Goal: Transaction & Acquisition: Purchase product/service

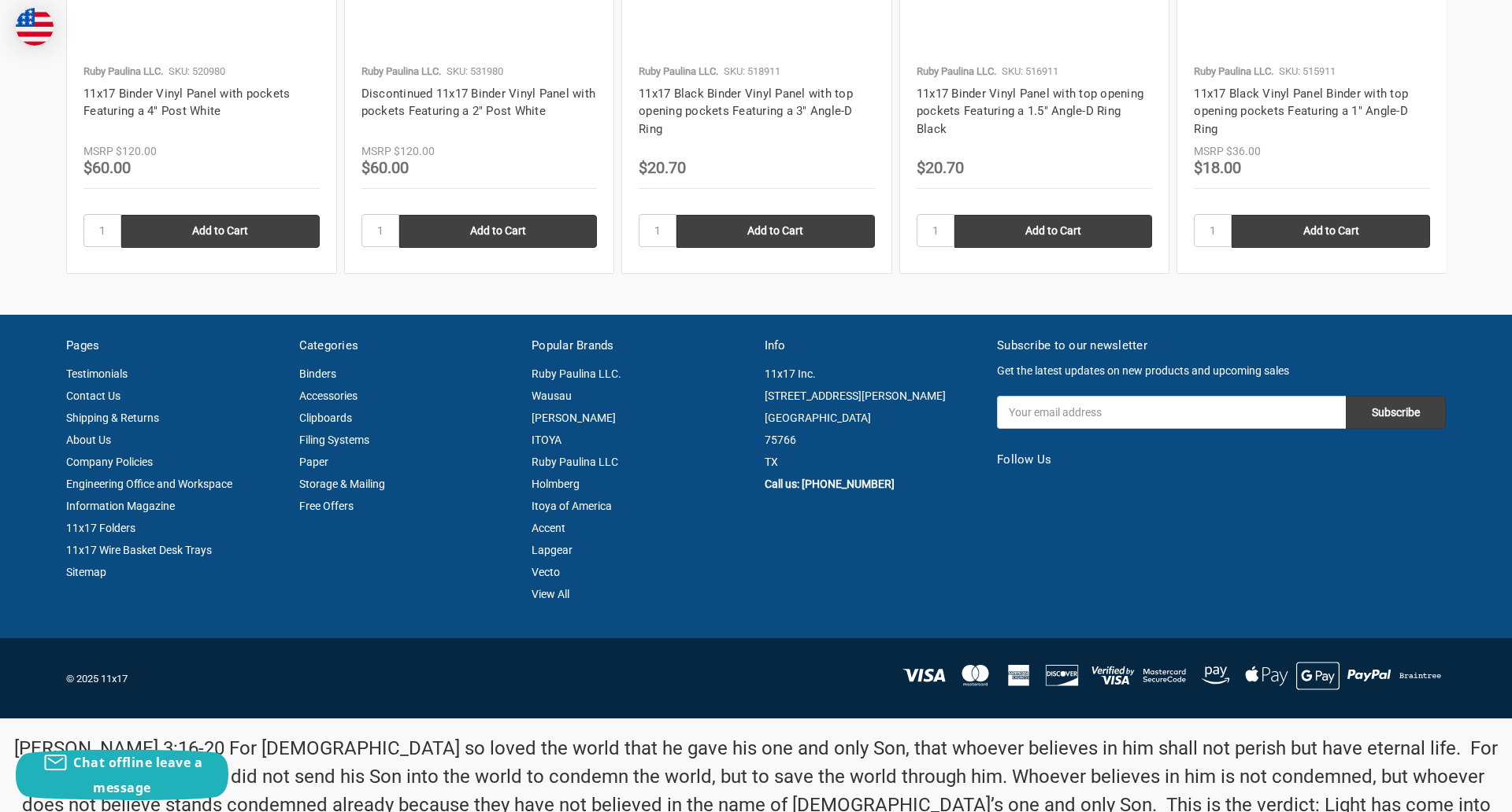
scroll to position [2131, 0]
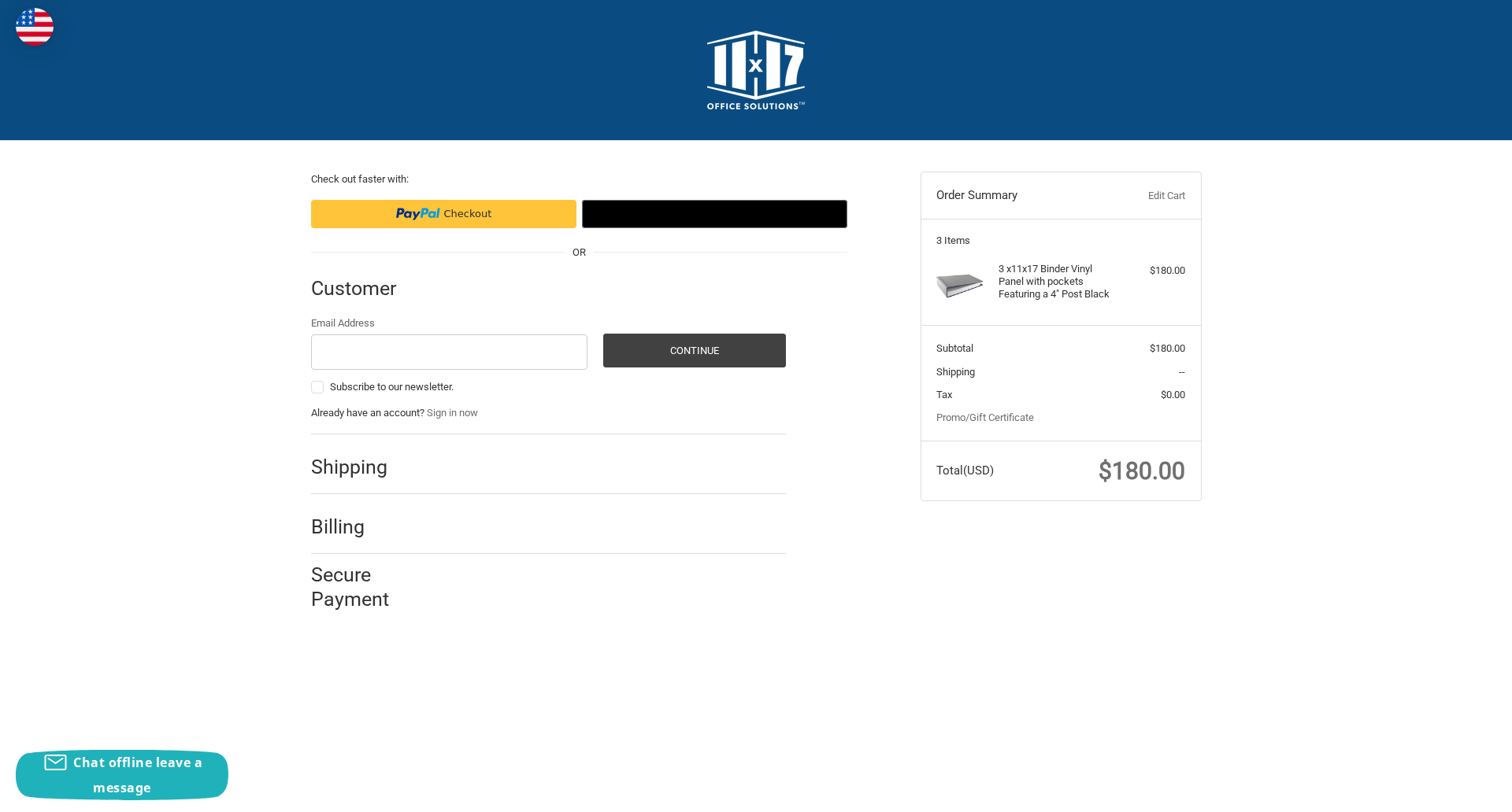
click at [449, 352] on input "Email Address" at bounding box center [450, 352] width 277 height 35
type input "reflectiz@bigcommerce.com"
click at [693, 351] on button "Continue" at bounding box center [694, 350] width 183 height 34
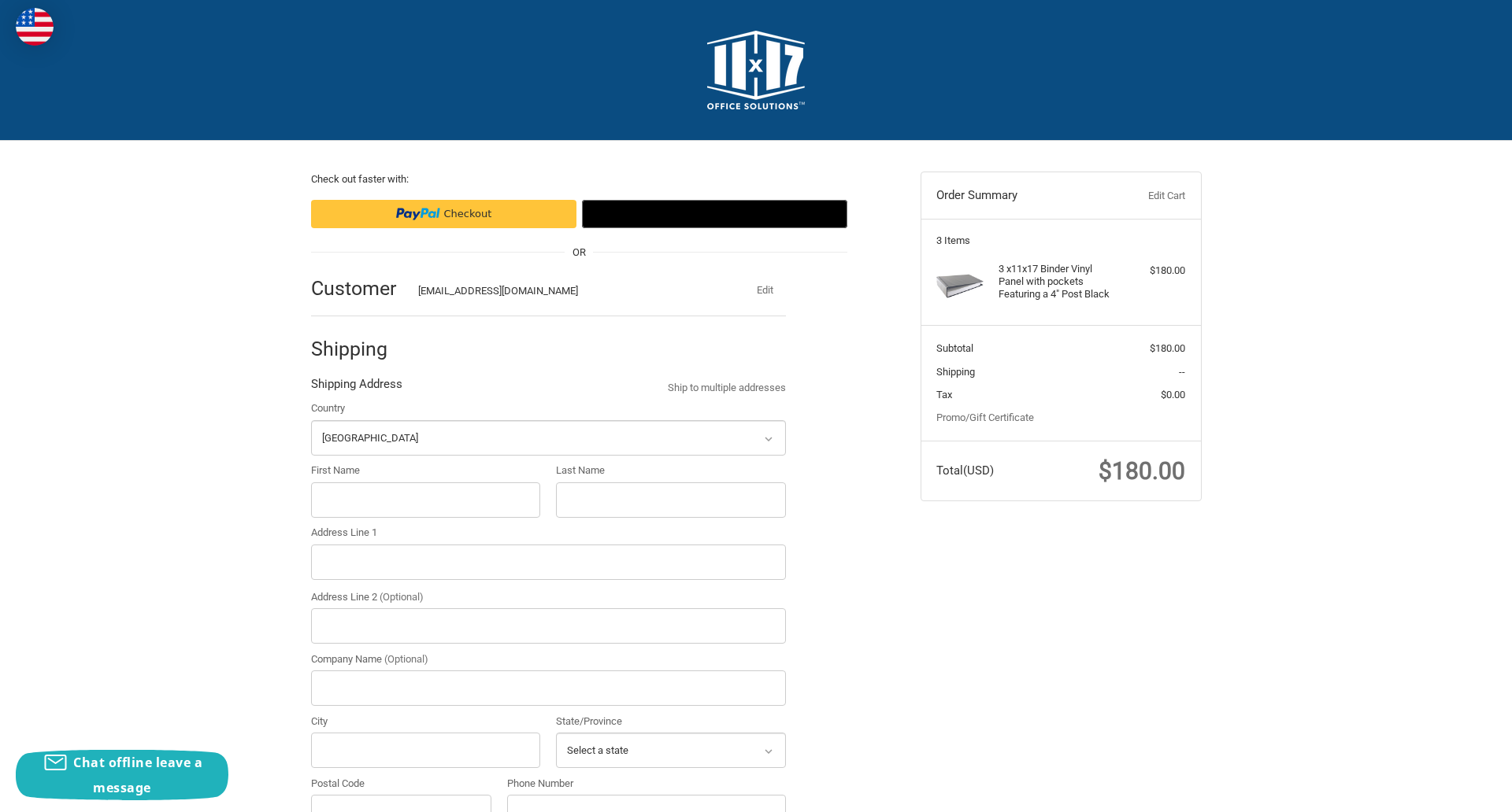
select select "US"
click at [425, 500] on input "First Name" at bounding box center [426, 500] width 230 height 35
type input "reflectiz"
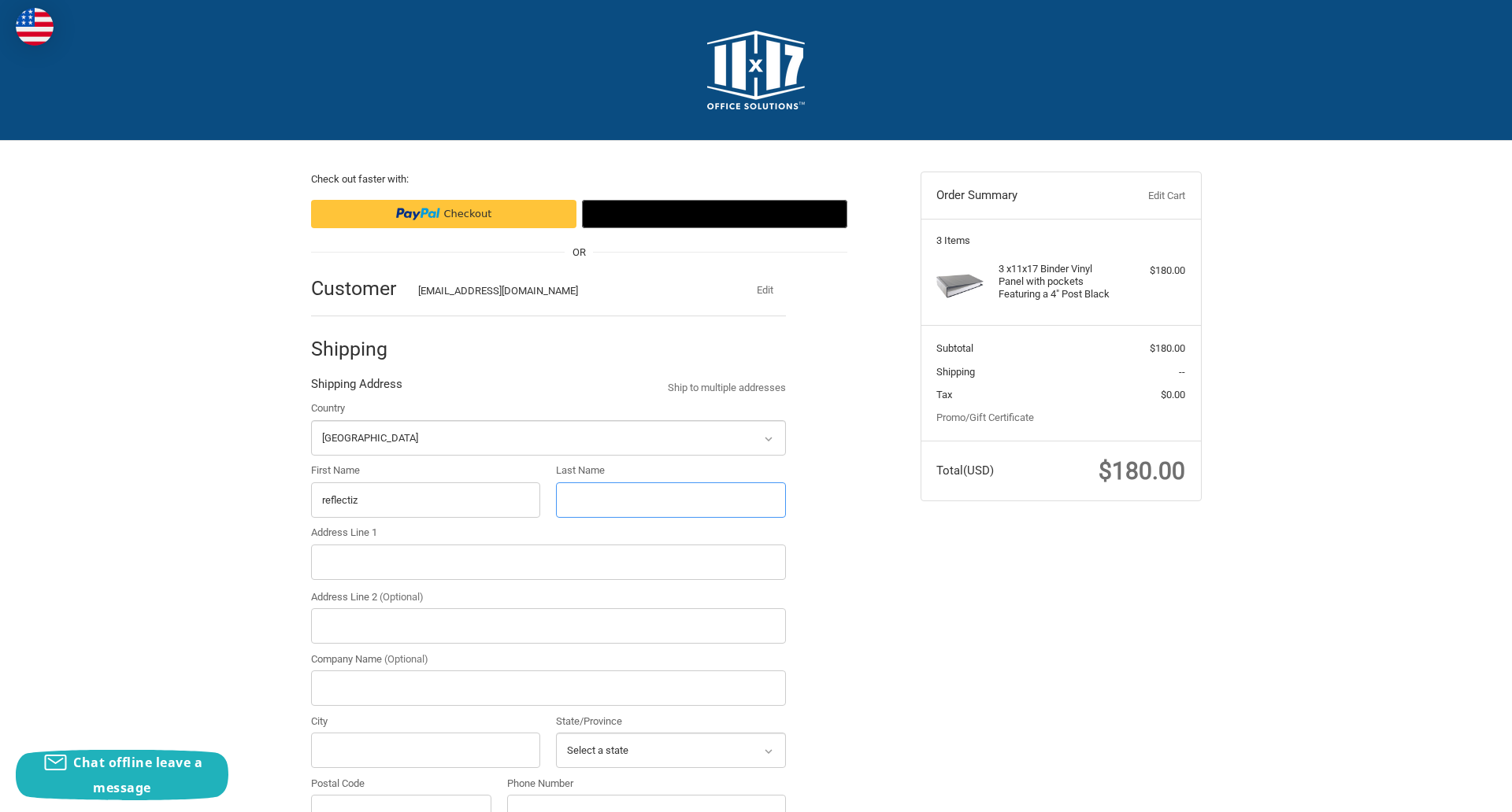
click at [670, 500] on input "Last Name" at bounding box center [671, 500] width 230 height 35
type input "bigcommerce"
click at [401, 795] on input "Postal Code" at bounding box center [402, 812] width 181 height 35
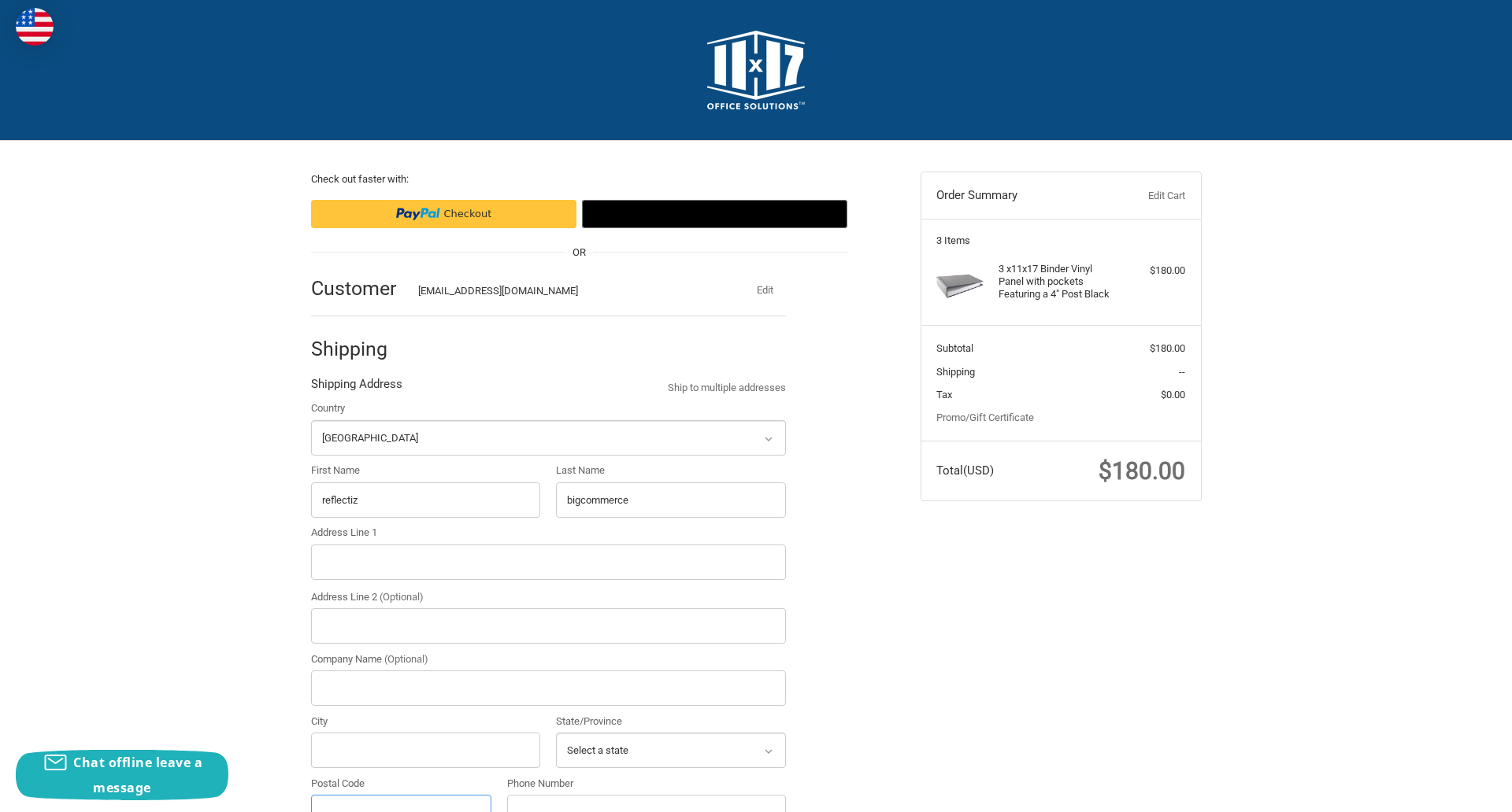
click at [401, 795] on input "Postal Code" at bounding box center [402, 812] width 181 height 35
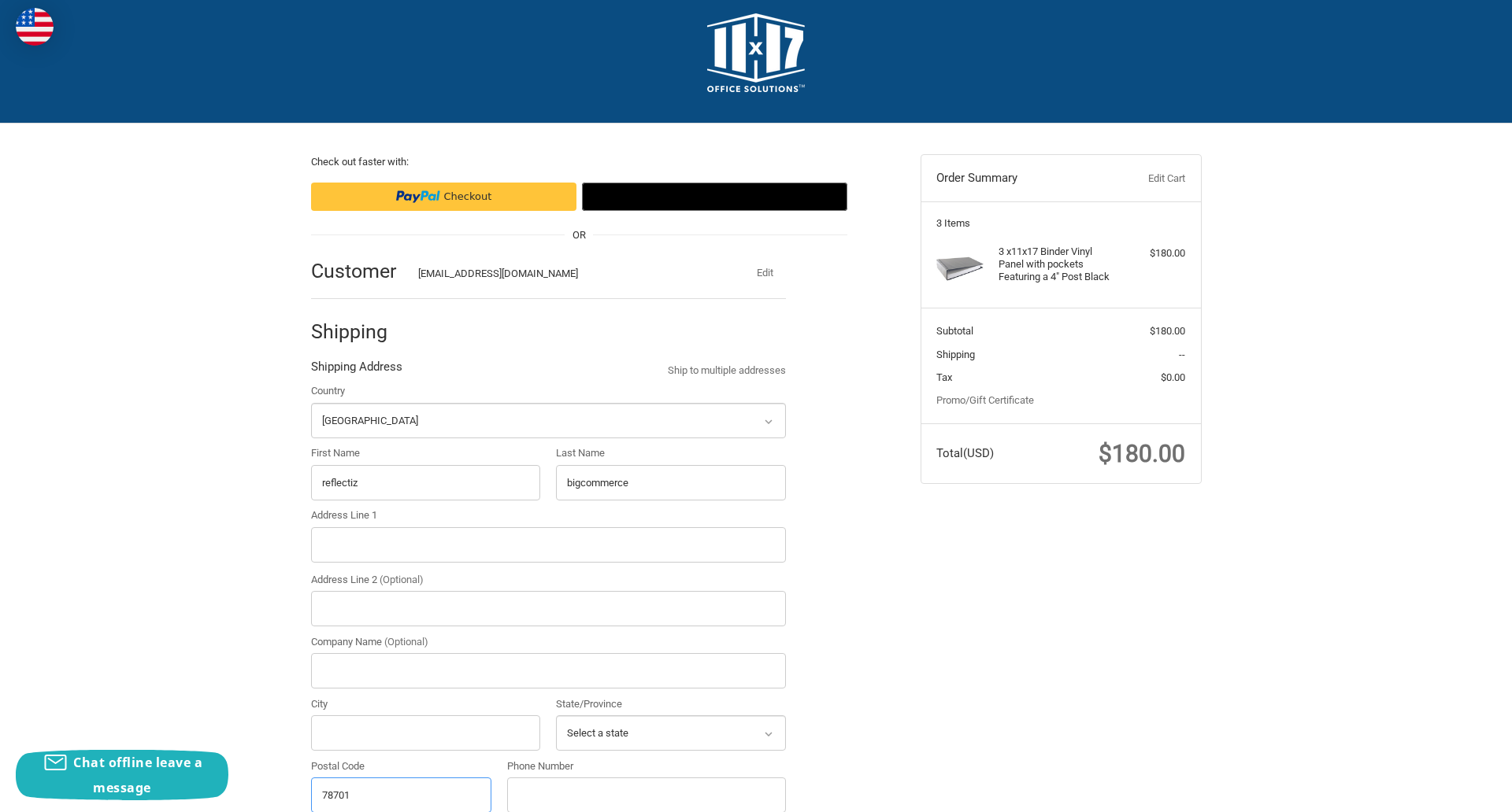
click at [401, 795] on input "78701" at bounding box center [402, 795] width 181 height 35
type input "78701"
click at [548, 545] on input "Address Line 1" at bounding box center [548, 545] width 475 height 35
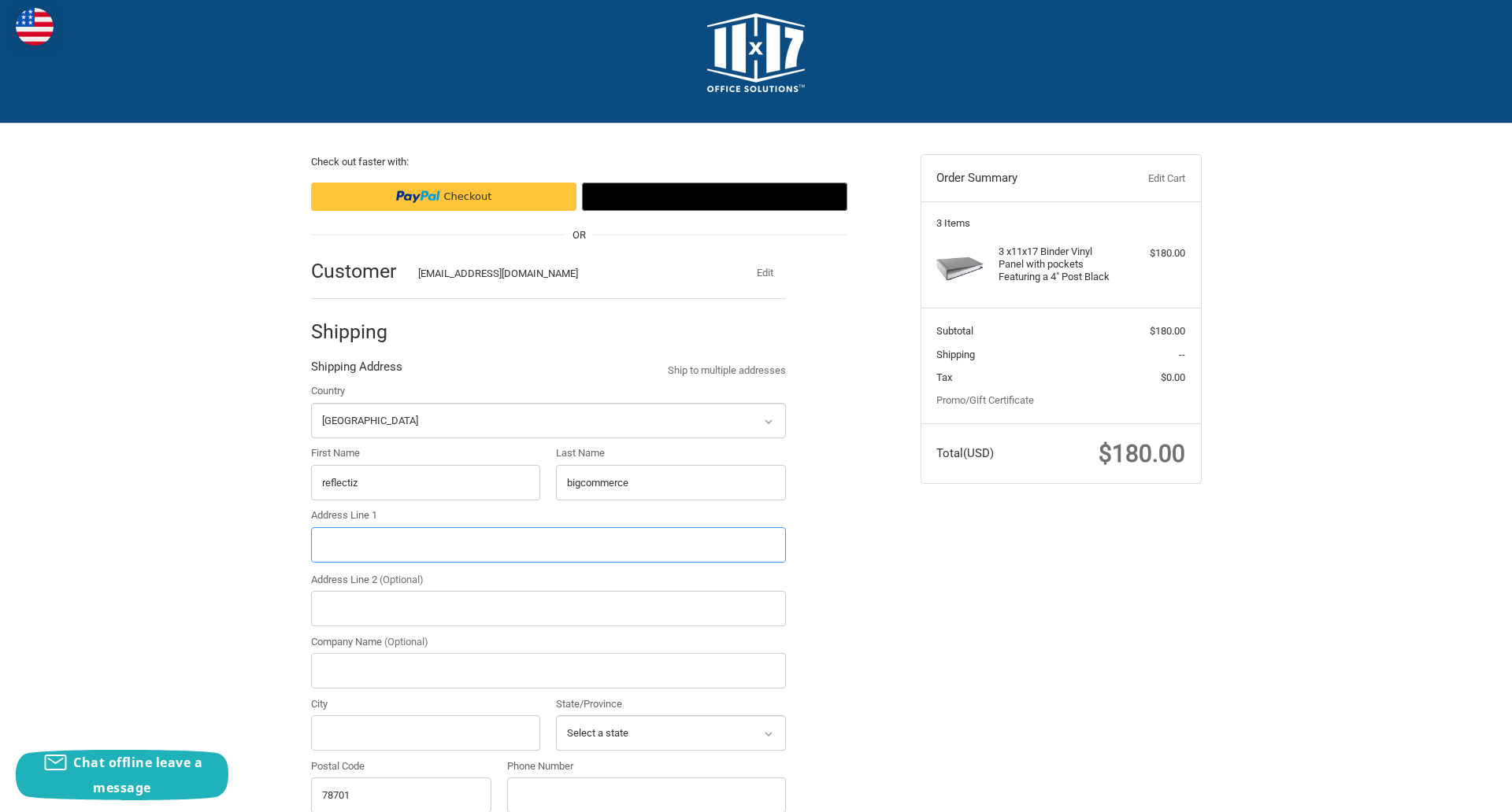
click at [548, 545] on input "Address Line 1" at bounding box center [548, 545] width 475 height 35
type input "11305 4 Points Dr Building 2, Suite 100"
click at [356, 371] on legend "Shipping Address" at bounding box center [356, 371] width 92 height 25
click at [401, 795] on input "78701" at bounding box center [402, 795] width 181 height 35
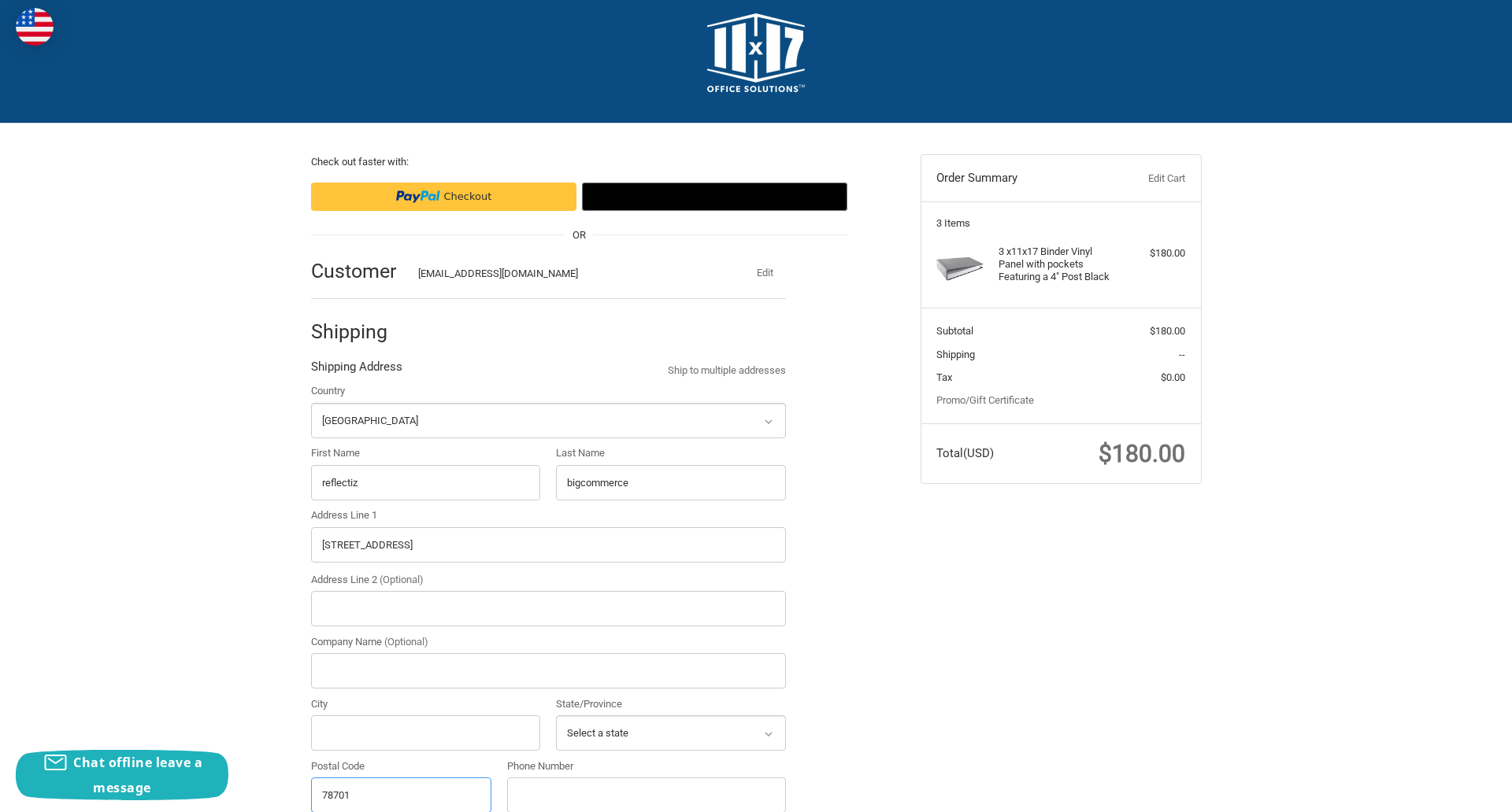
click at [401, 795] on input "78701" at bounding box center [402, 795] width 181 height 35
type input "78701"
select select "TX"
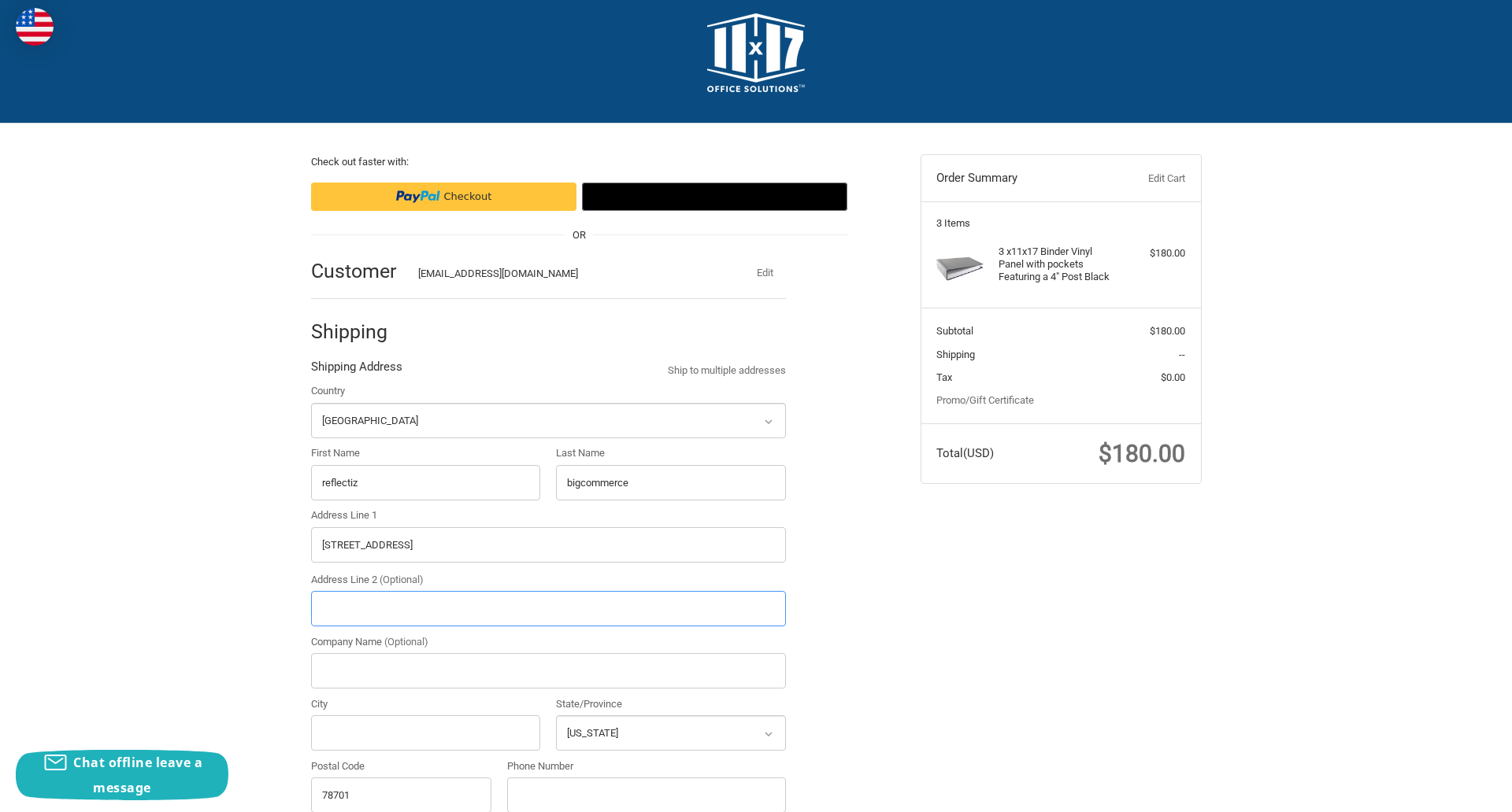
click at [548, 608] on input "Address Line 2 (Optional)" at bounding box center [548, 608] width 475 height 35
type input "2"
click at [425, 733] on input "City" at bounding box center [426, 733] width 230 height 35
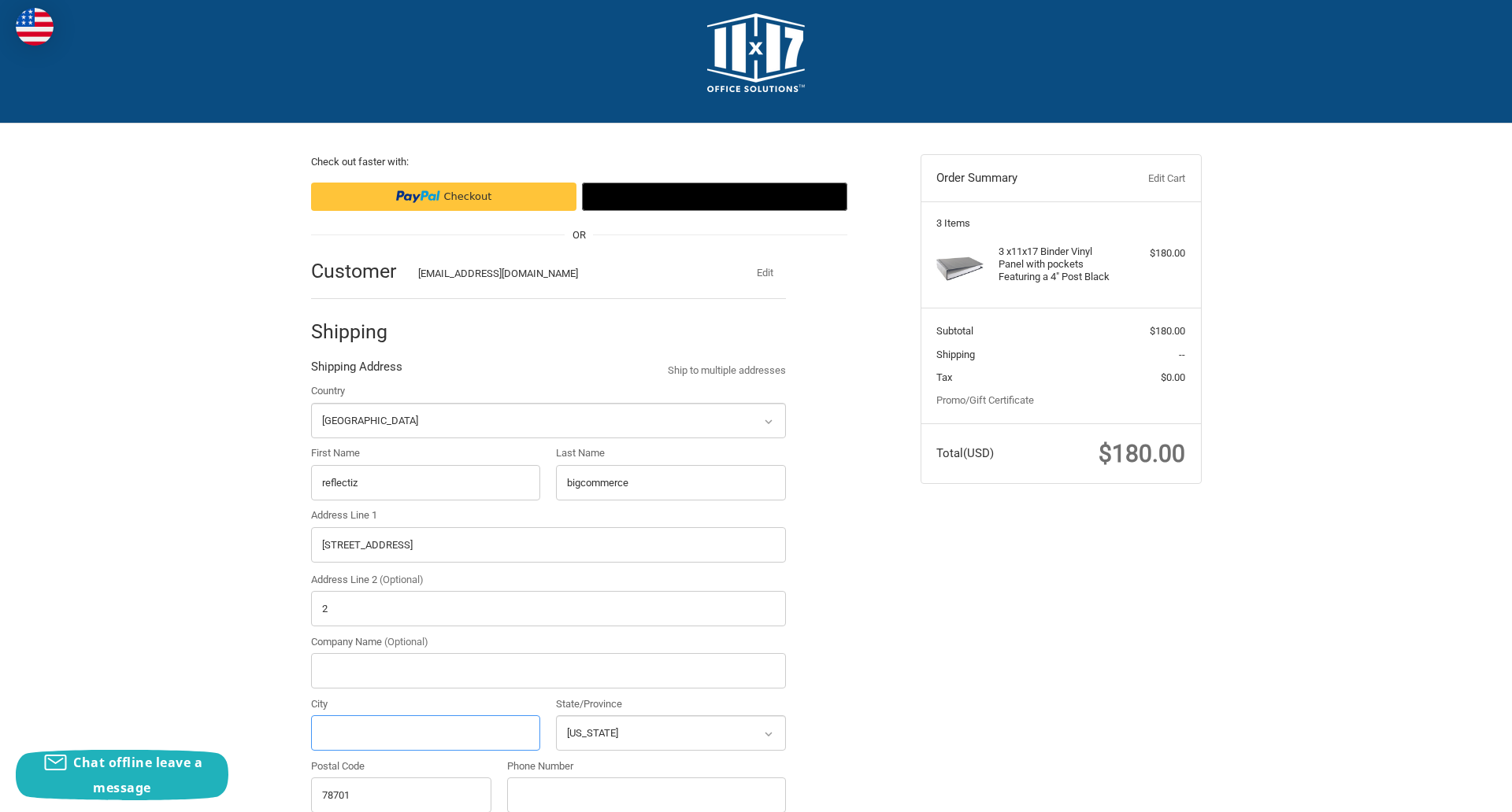
click at [425, 733] on input "City" at bounding box center [426, 733] width 230 height 35
click at [425, 733] on input "Austin" at bounding box center [426, 733] width 230 height 35
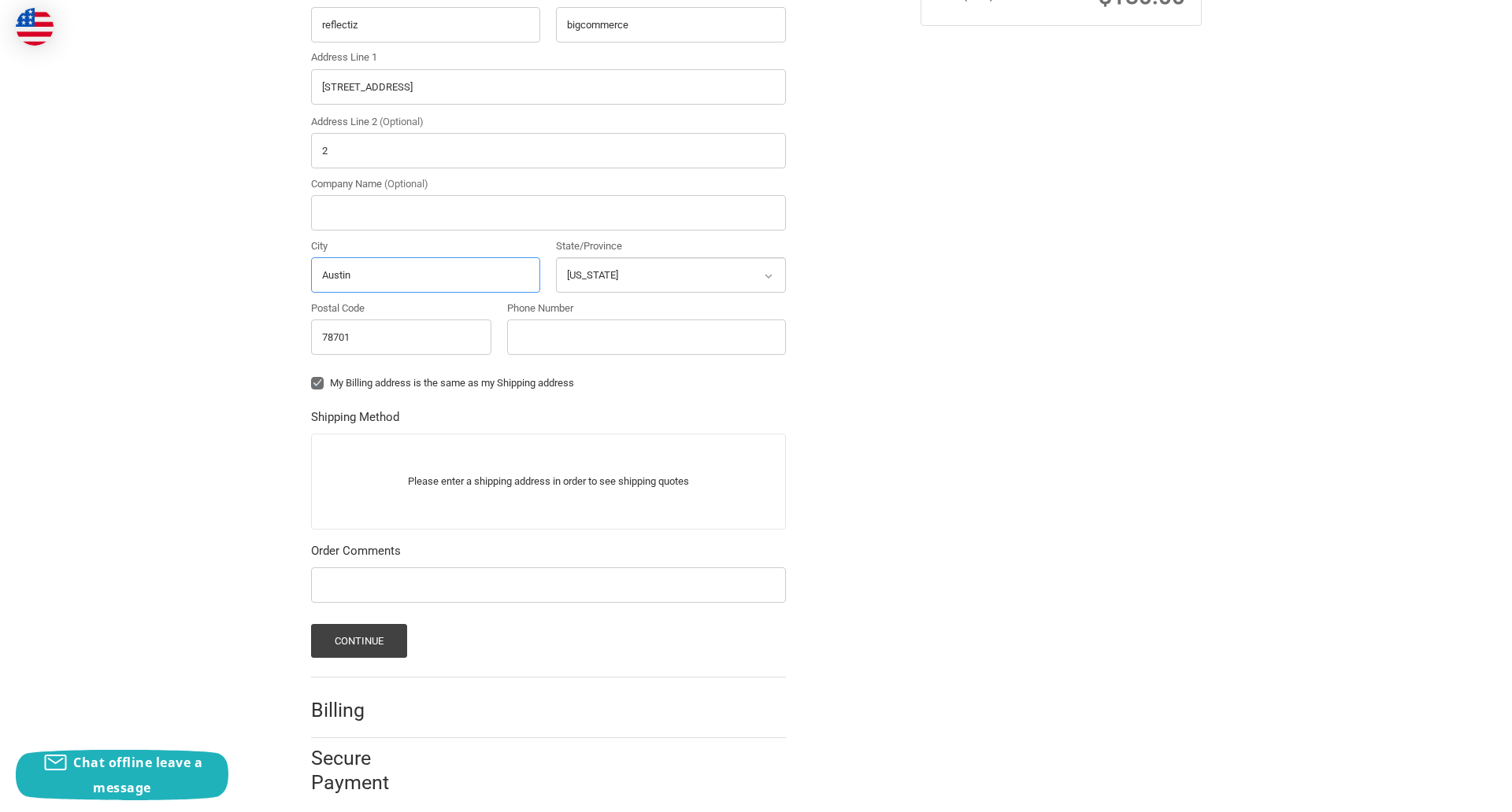
scroll to position [491, 0]
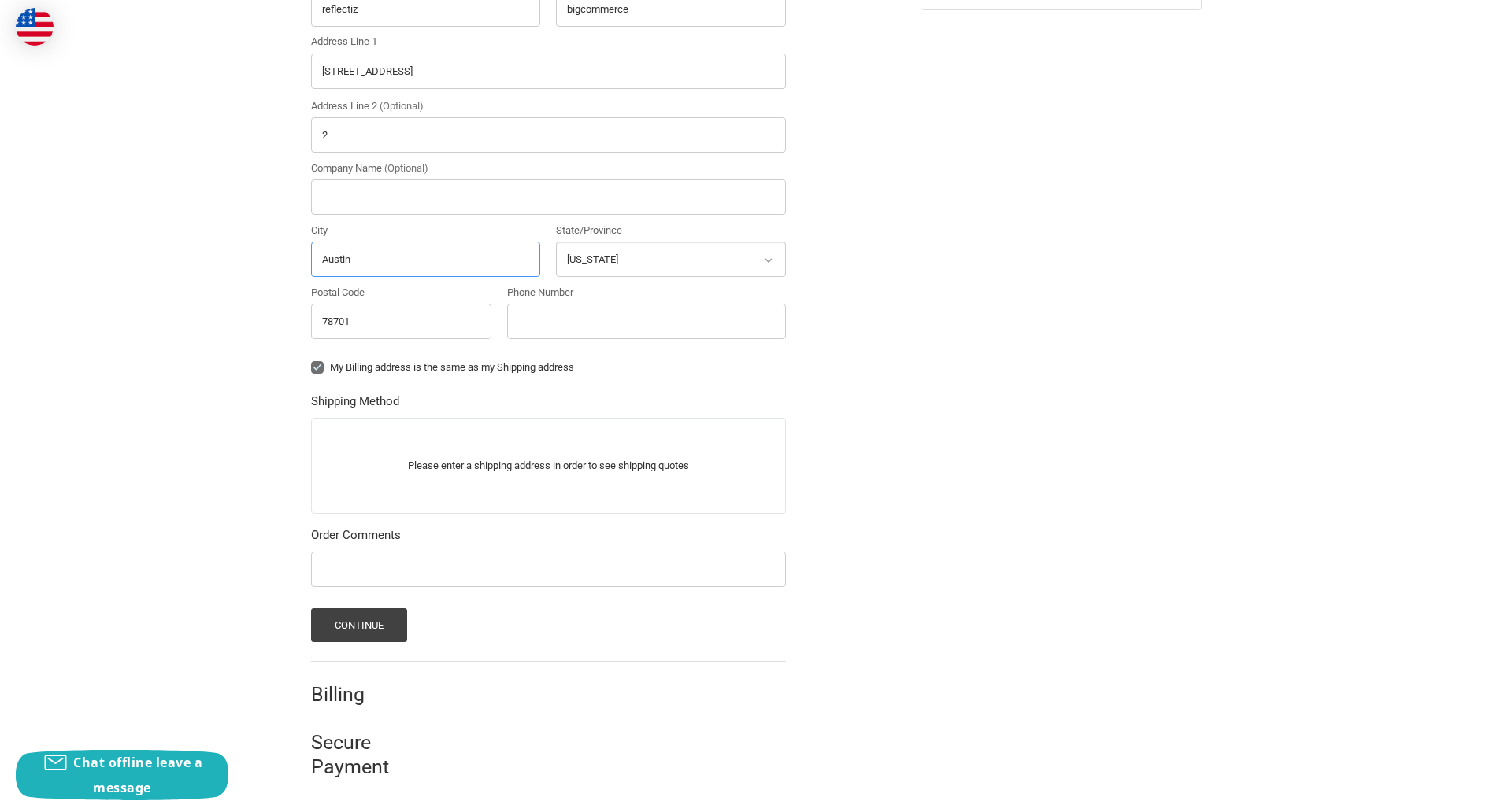
type input "Austin"
click at [645, 321] on input "Phone Number" at bounding box center [646, 321] width 279 height 35
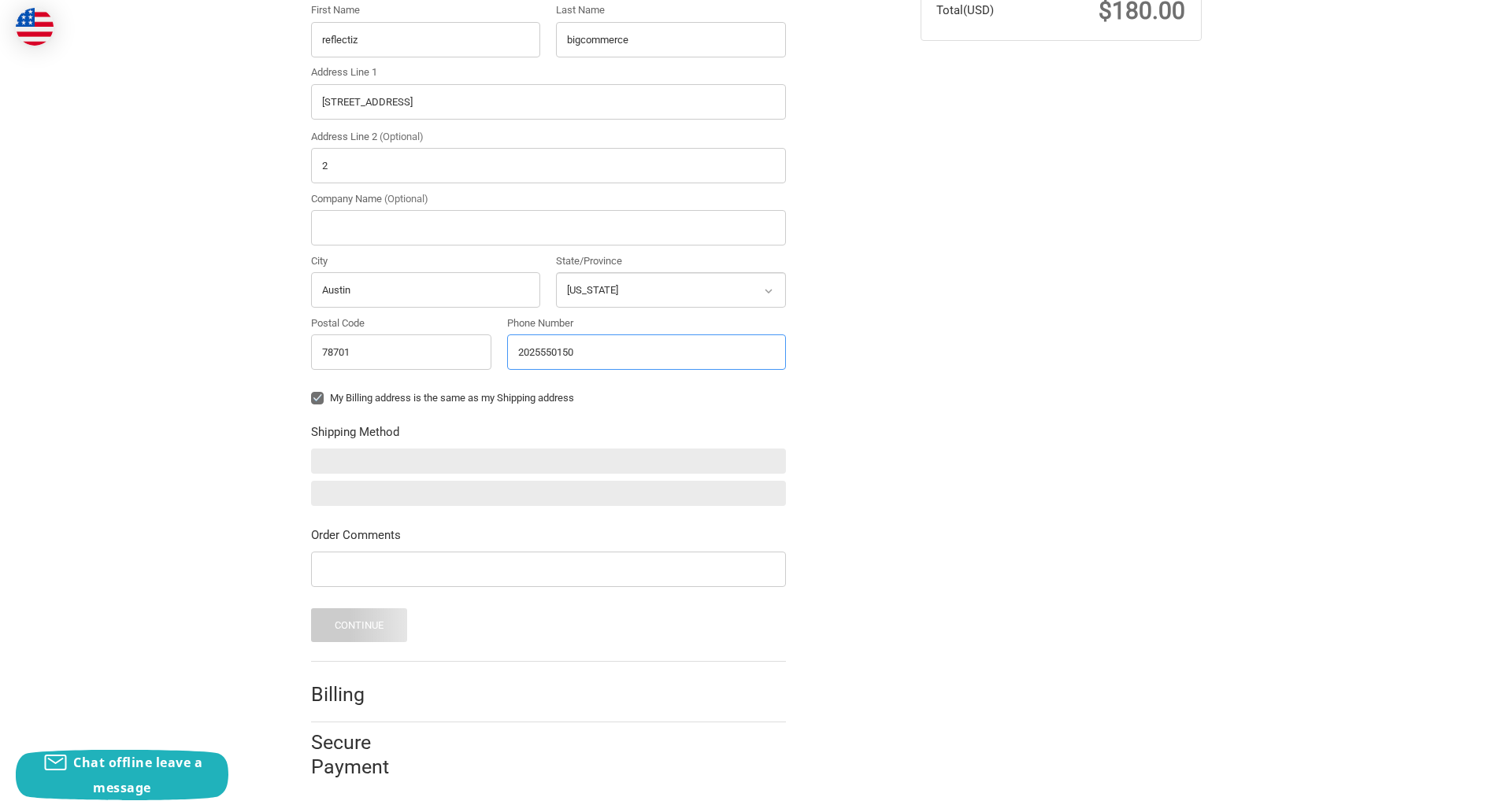
scroll to position [460, 0]
type input "2025550150"
click at [548, 227] on input "Company Name (Optional)" at bounding box center [548, 227] width 475 height 35
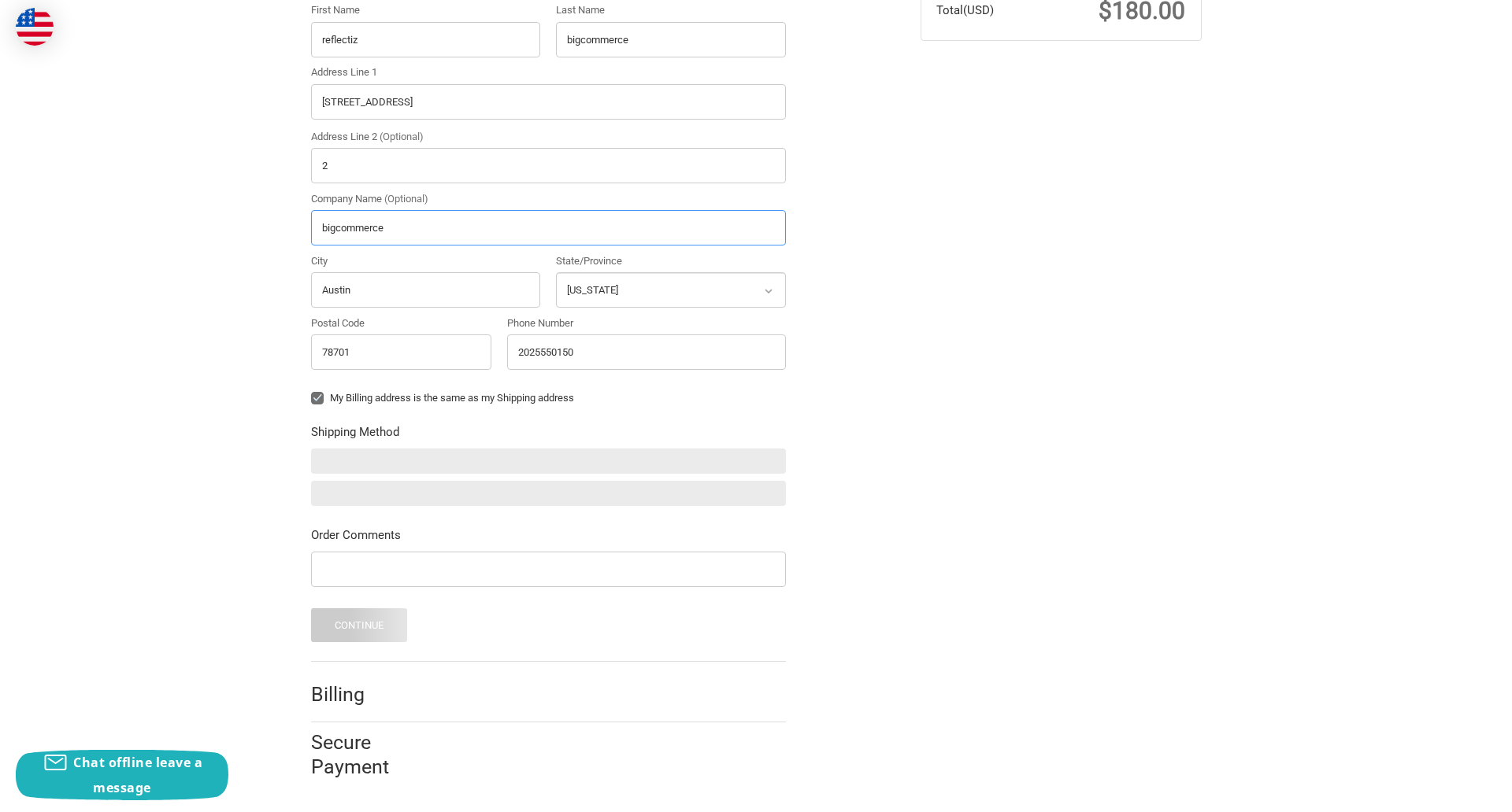
type input "bigcommerce"
click at [311, 411] on form "Country Select a country Afghanistan Åland Islands Albania Algeria American Sam…" at bounding box center [548, 291] width 475 height 702
click at [311, 590] on form "Country Select a country Afghanistan Åland Islands Albania Algeria American Sam…" at bounding box center [548, 291] width 475 height 702
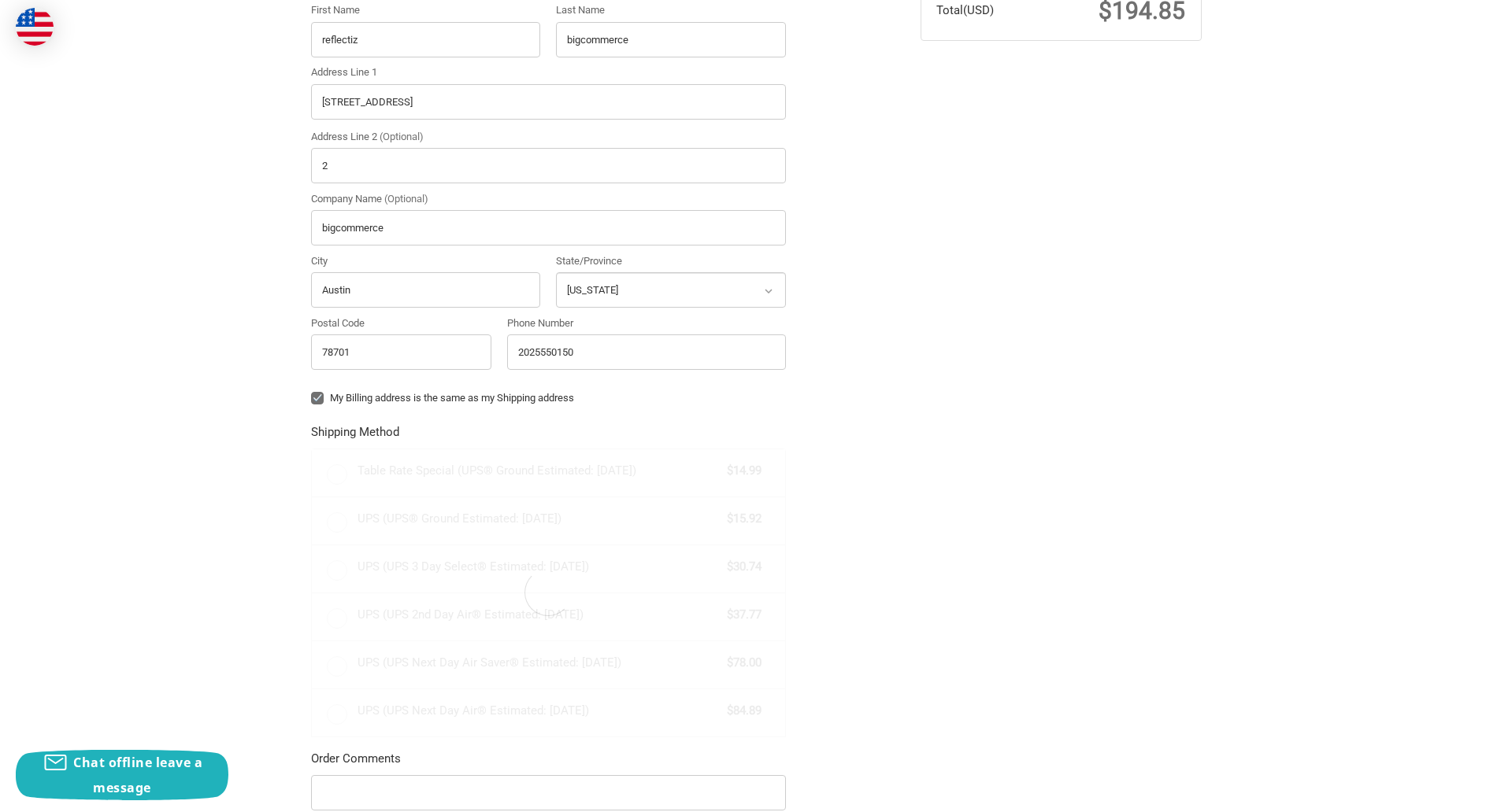
radio input "true"
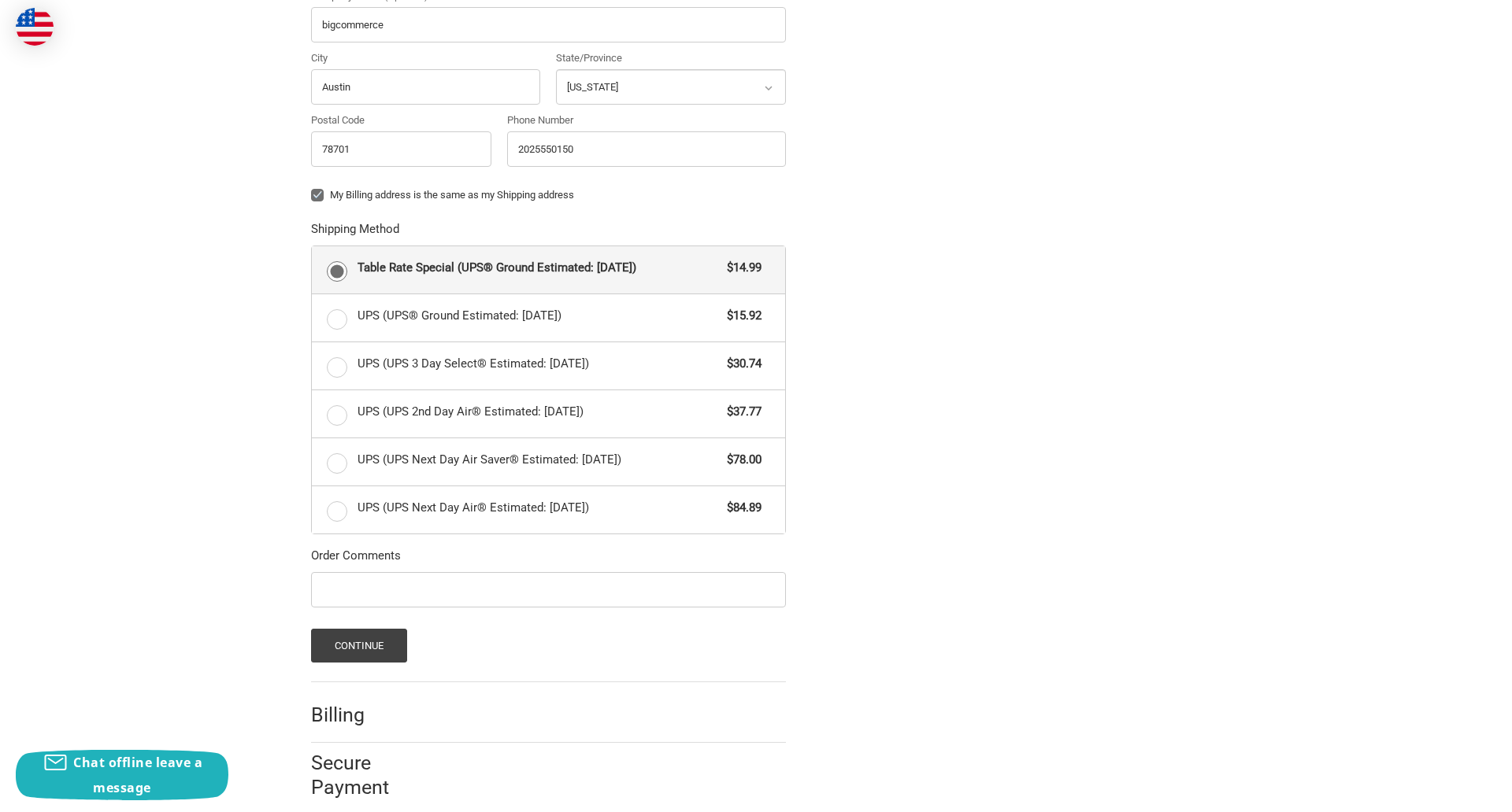
scroll to position [684, 0]
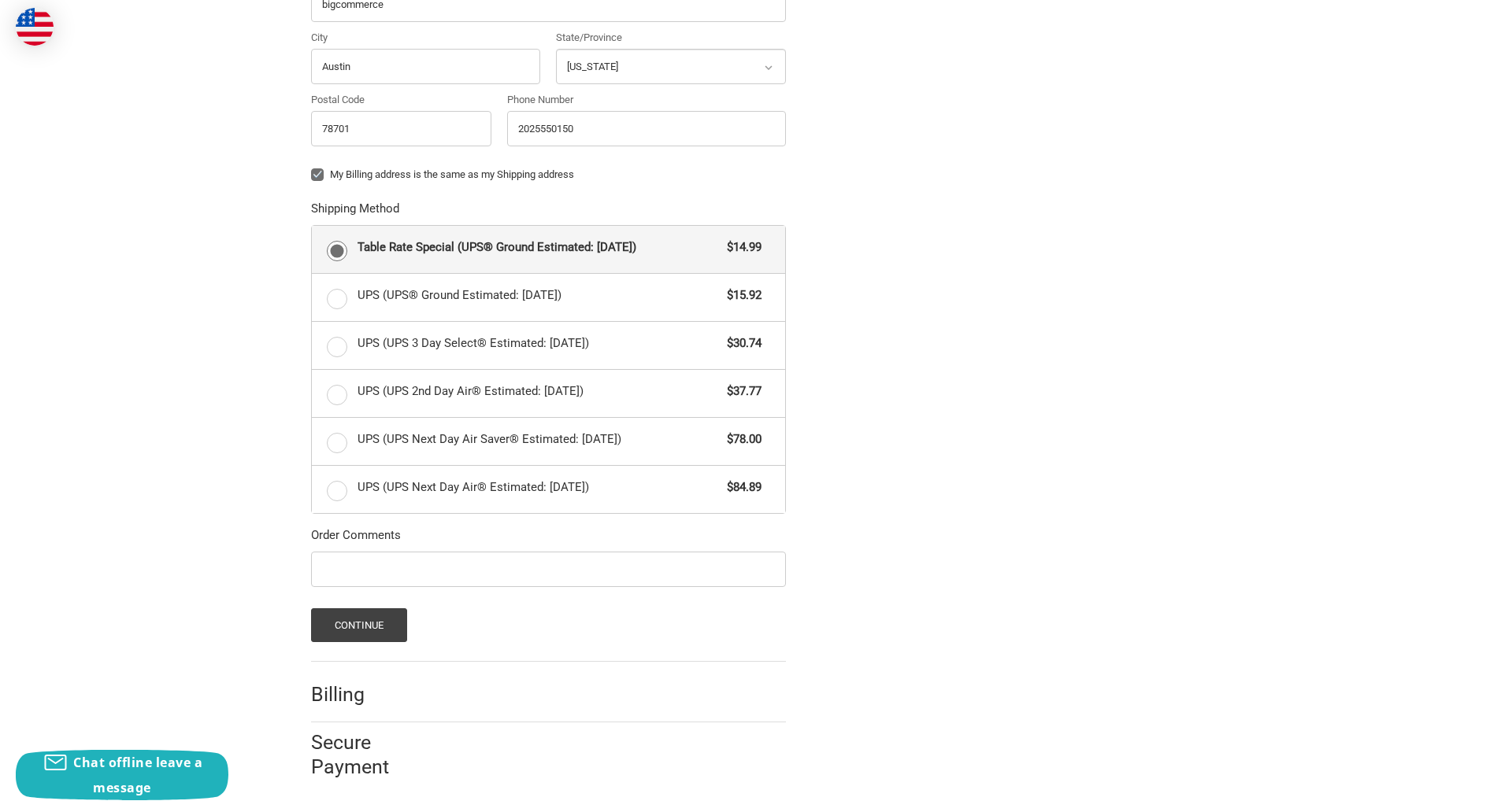
click at [548, 249] on span "Table Rate Special (UPS® Ground Estimated: Mon, Sep 15)" at bounding box center [538, 247] width 363 height 18
click at [313, 227] on input "Table Rate Special (UPS® Ground Estimated: Mon, Sep 15) $14.99" at bounding box center [312, 226] width 1 height 1
click at [358, 625] on button "Continue" at bounding box center [359, 624] width 97 height 34
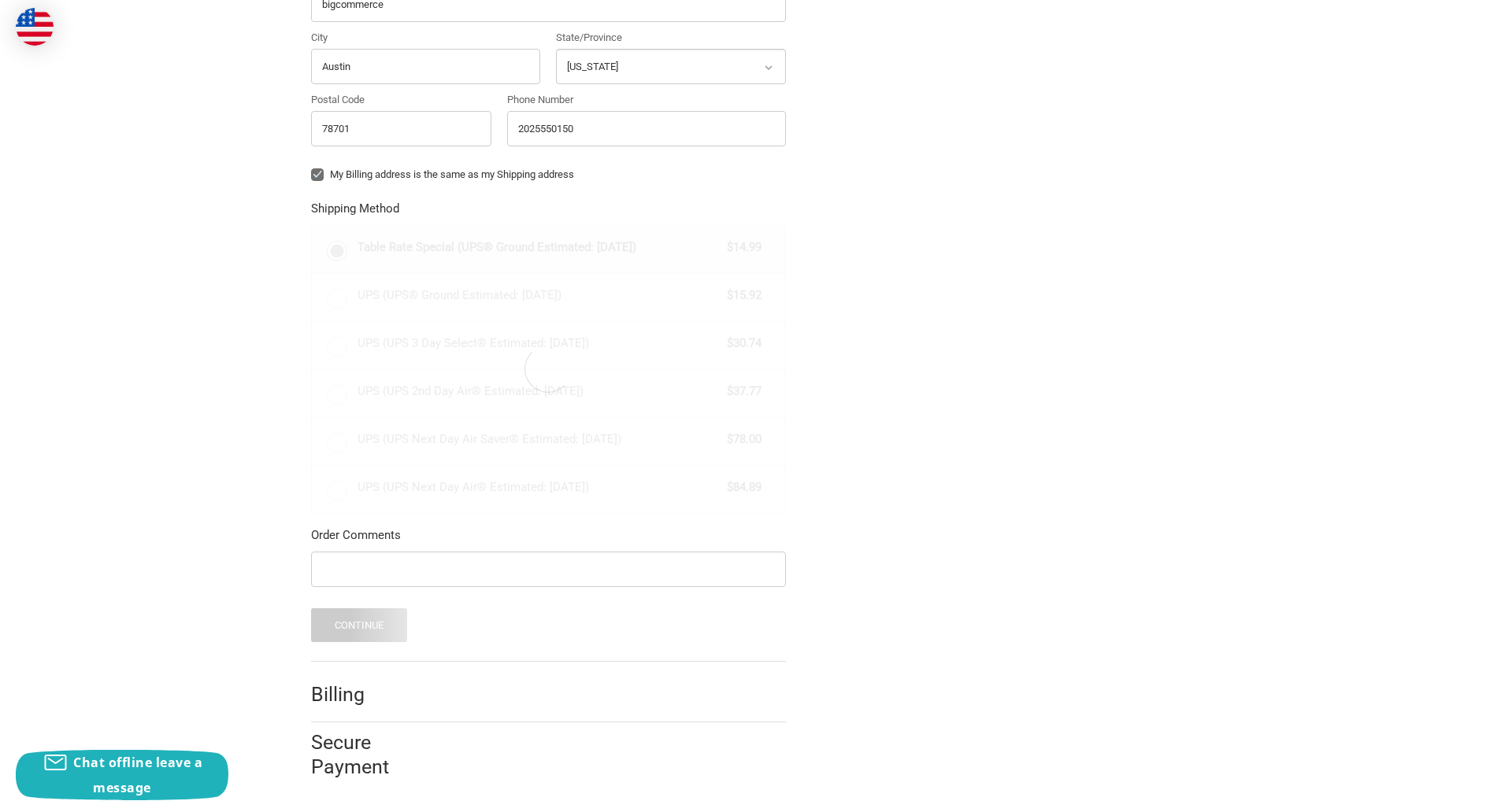
scroll to position [0, 0]
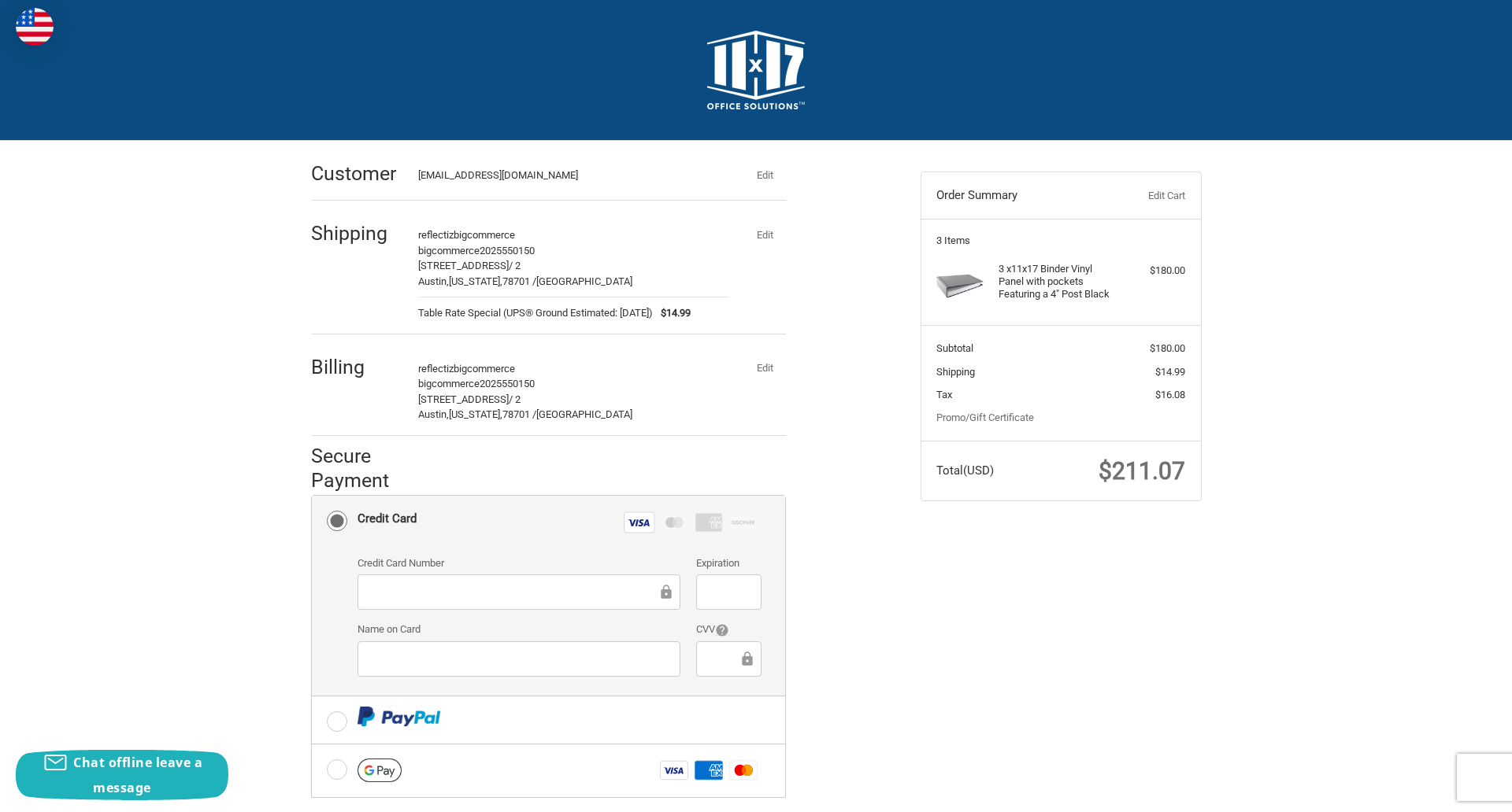
checkbox input "true"
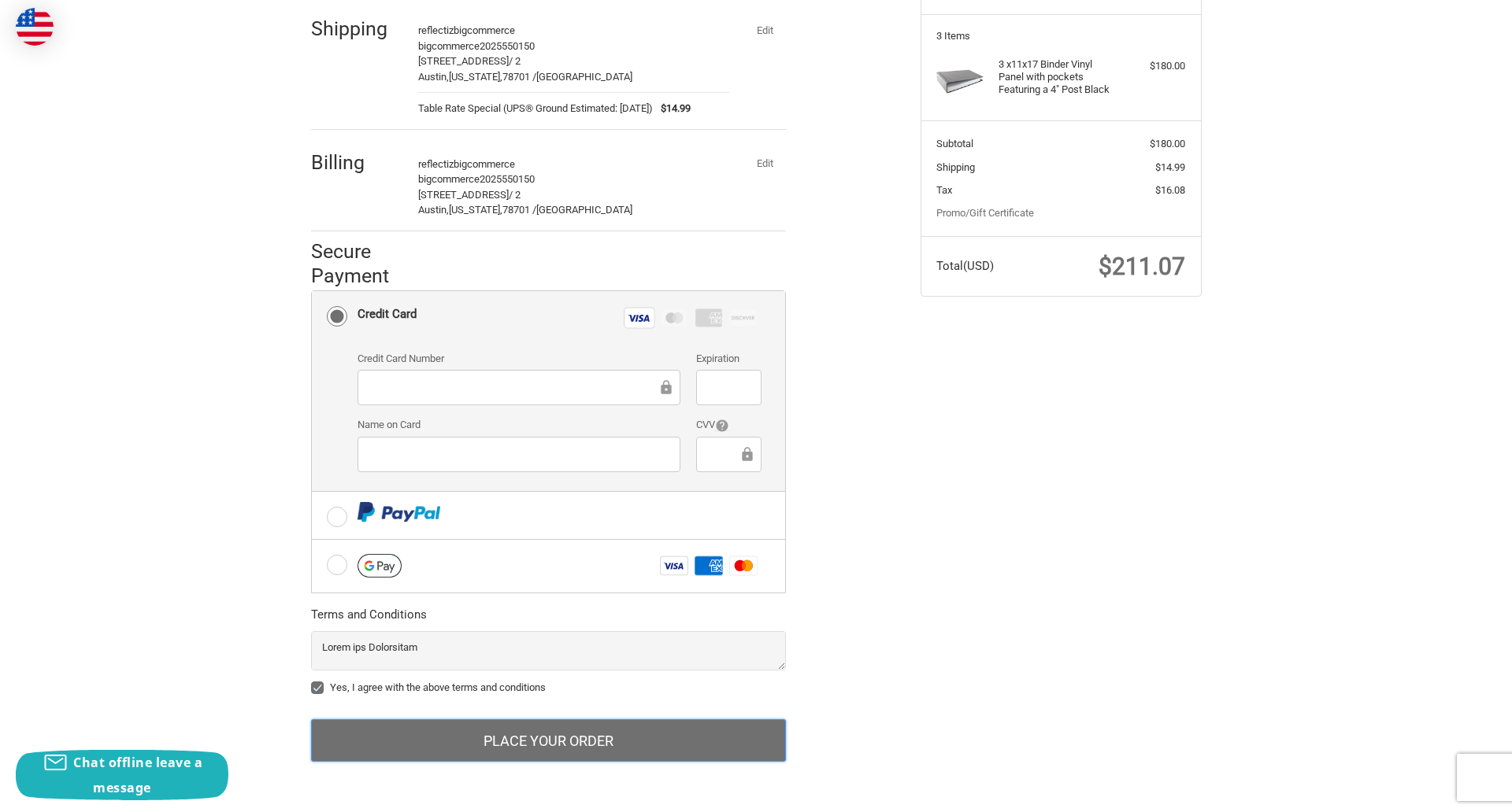
click at [548, 740] on button "Place Your Order" at bounding box center [548, 740] width 475 height 43
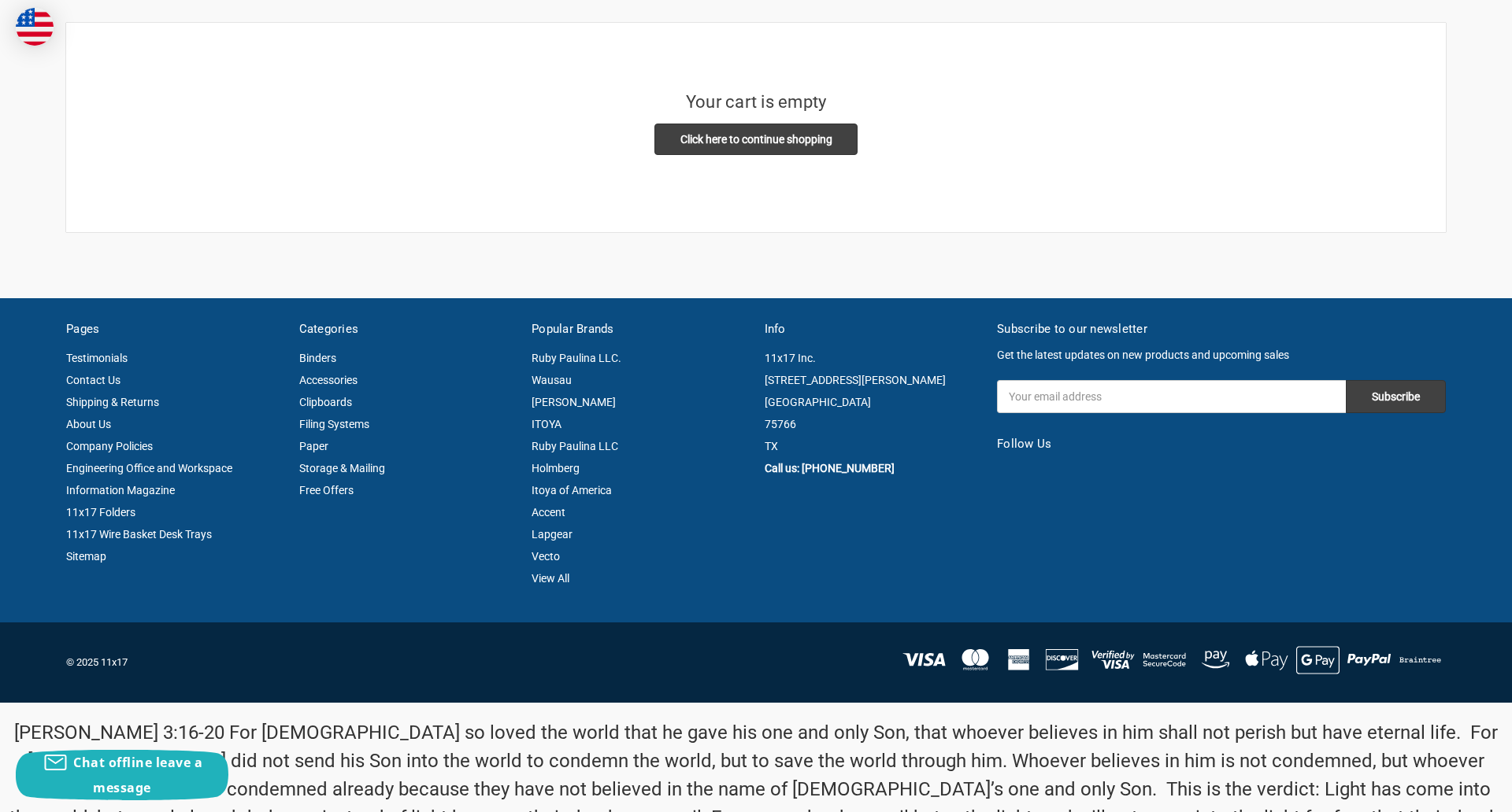
scroll to position [366, 0]
